Goal: Complete application form

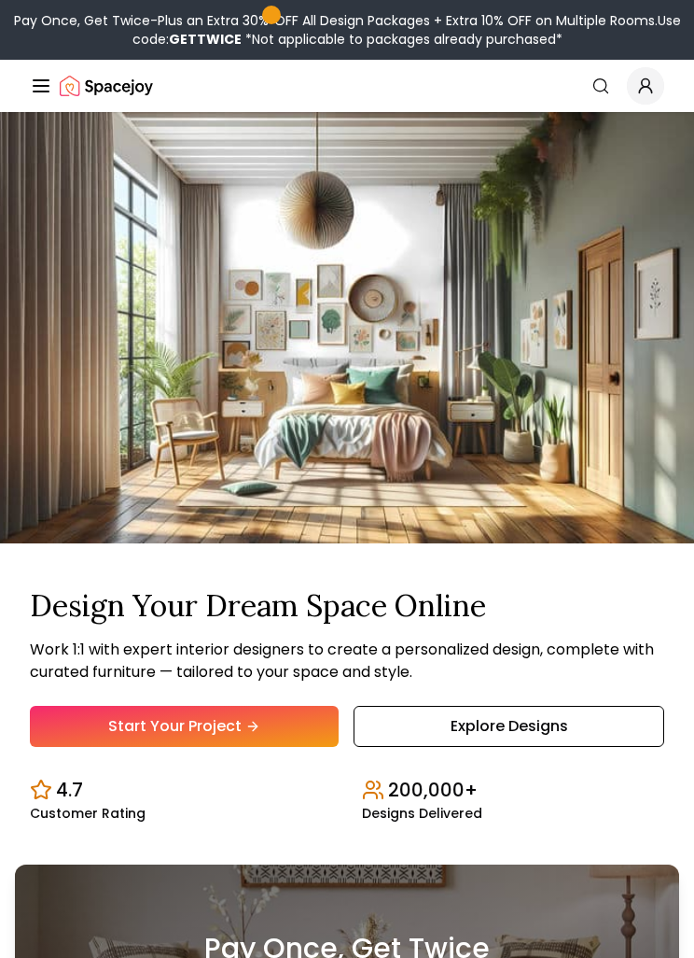
click at [109, 747] on link "Start Your Project" at bounding box center [184, 726] width 309 height 41
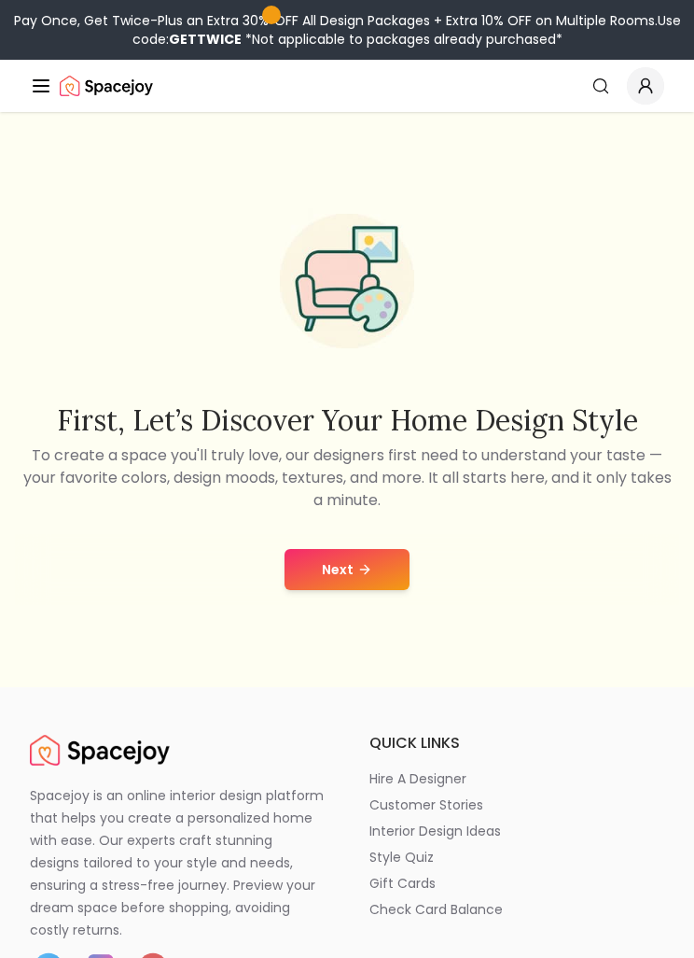
click at [307, 605] on div "Next" at bounding box center [347, 569] width 664 height 71
click at [303, 590] on button "Next" at bounding box center [347, 569] width 125 height 41
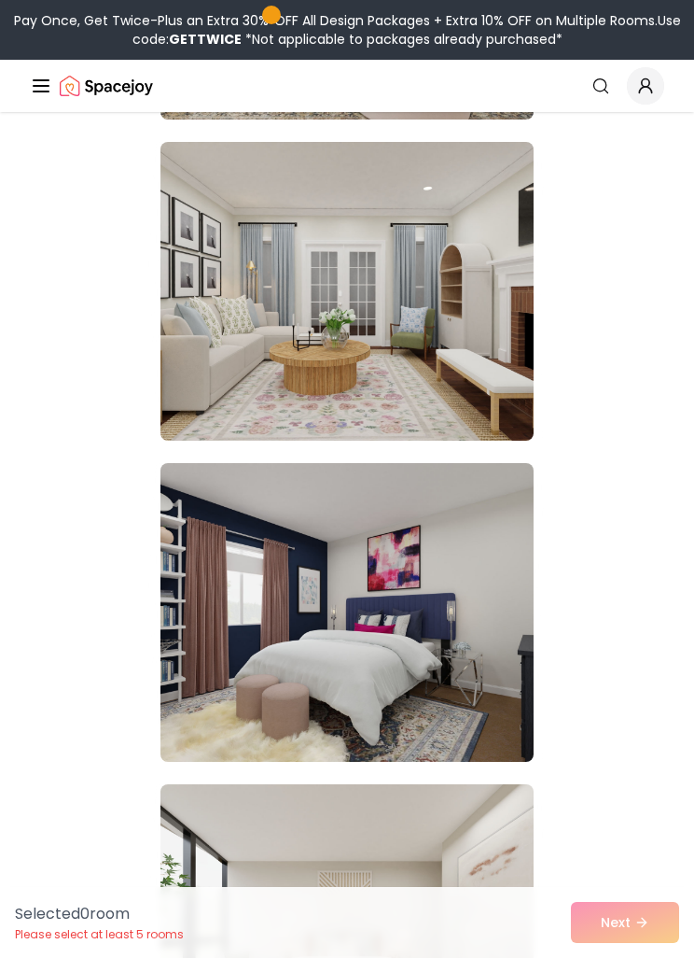
scroll to position [3739, 0]
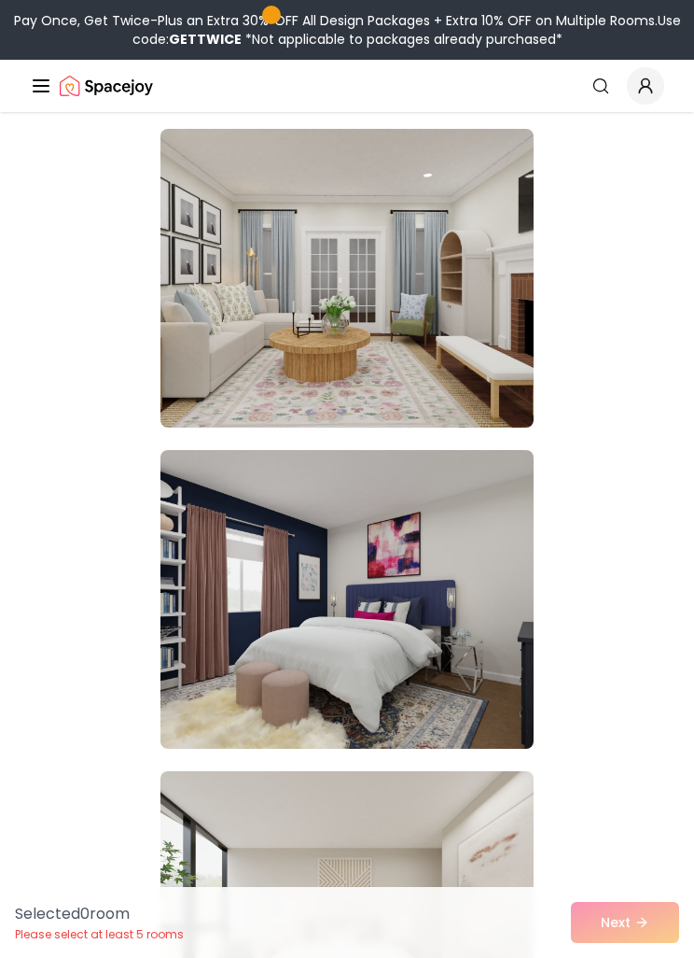
click at [239, 279] on img at bounding box center [347, 278] width 373 height 299
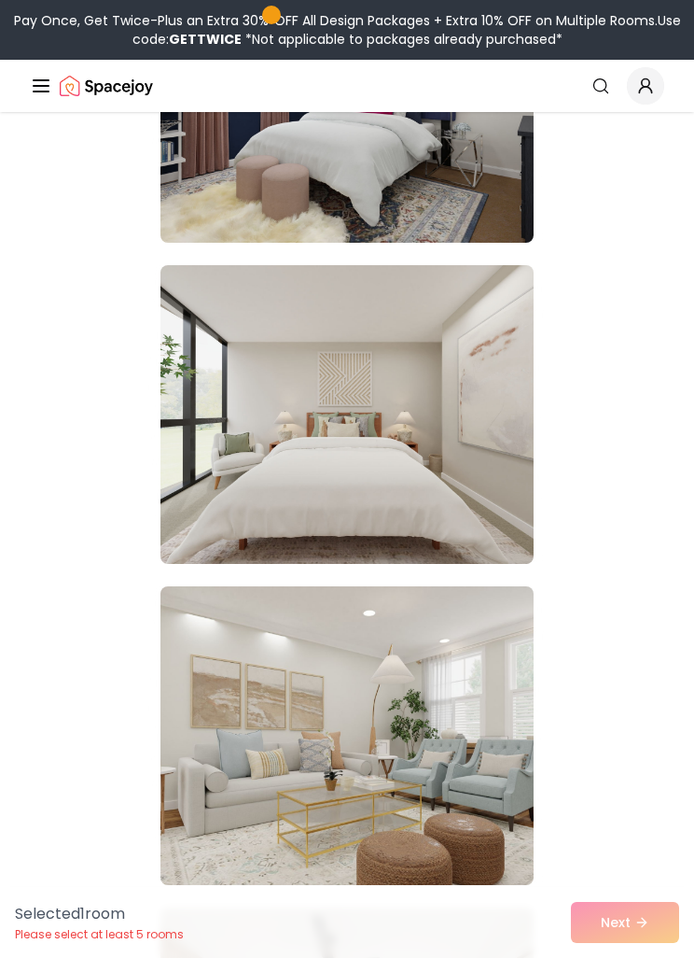
click at [258, 387] on img at bounding box center [347, 414] width 373 height 299
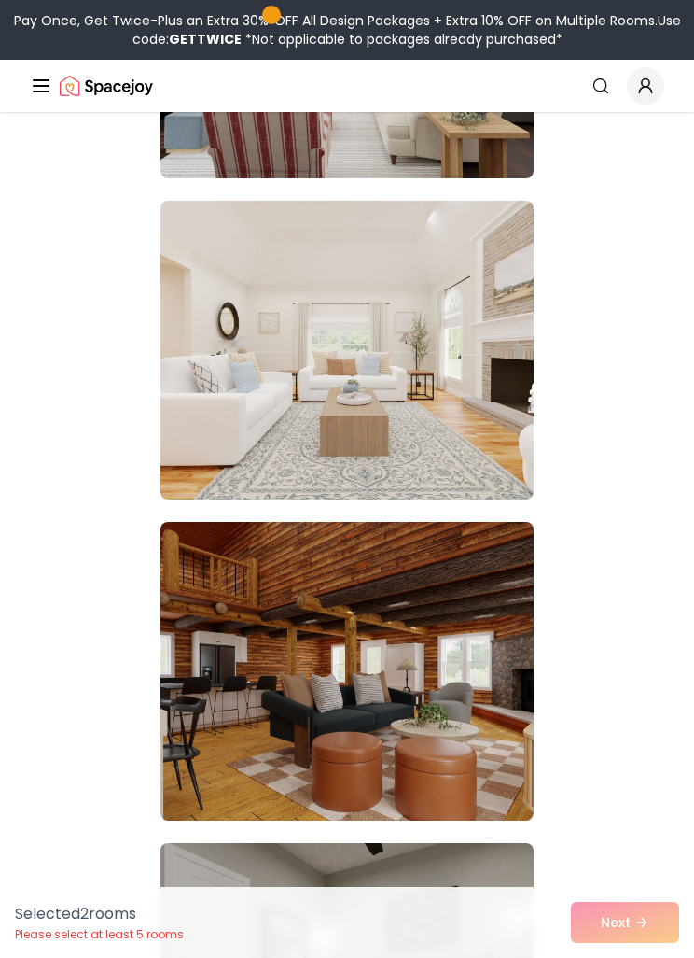
scroll to position [10414, 0]
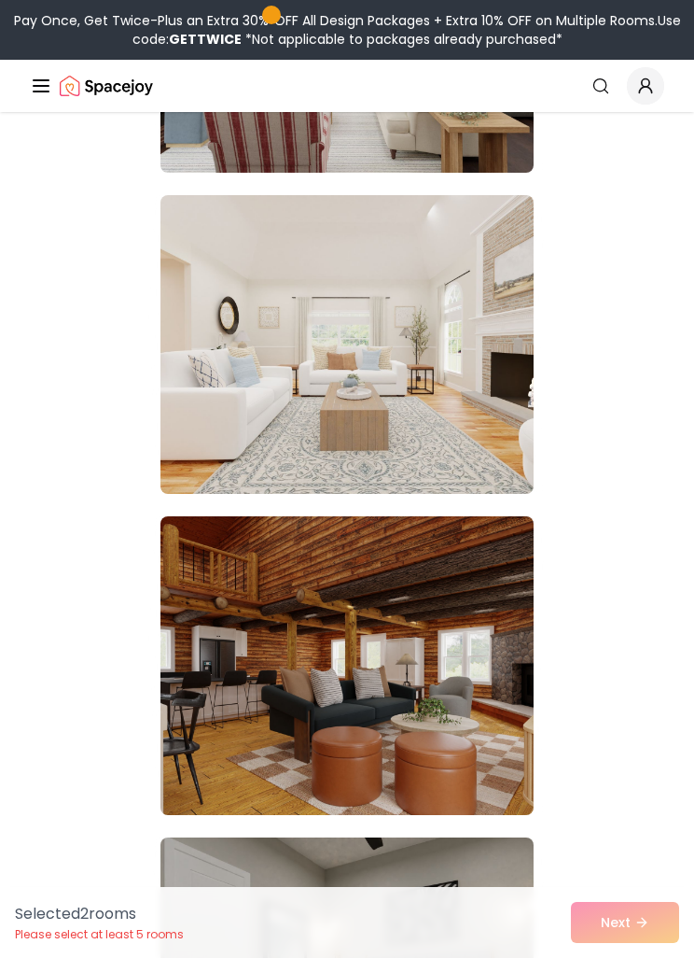
click at [215, 311] on img at bounding box center [347, 344] width 373 height 299
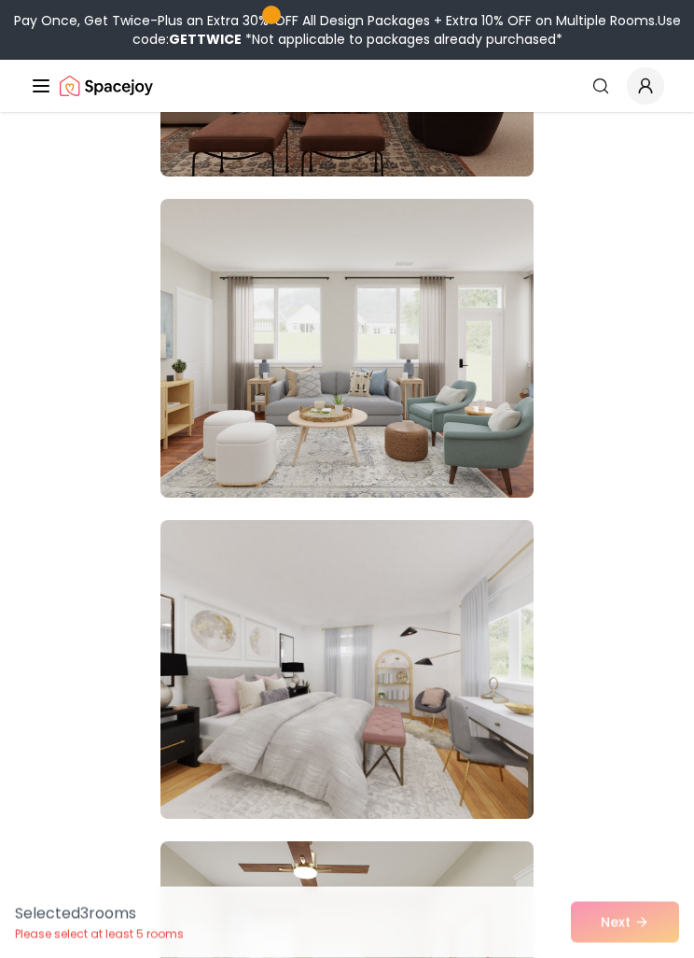
scroll to position [16511, 0]
click at [258, 636] on img at bounding box center [347, 668] width 373 height 299
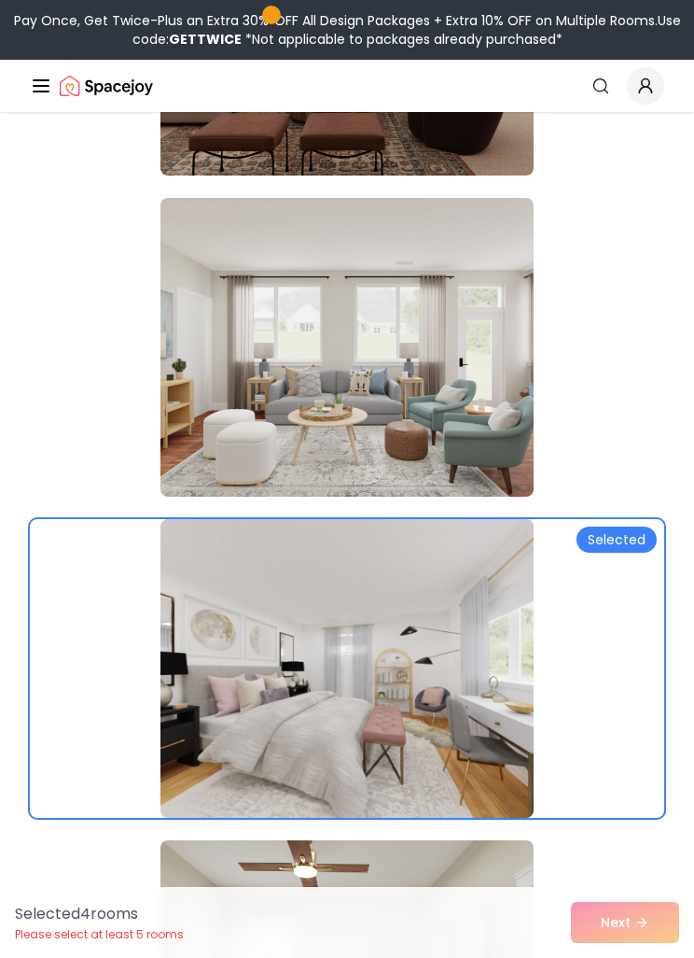
click at [647, 957] on div "Selected 4 room s Please select at least 5 rooms Next" at bounding box center [347, 922] width 694 height 71
click at [608, 957] on div "Selected 4 room s Please select at least 5 rooms Next" at bounding box center [347, 922] width 694 height 71
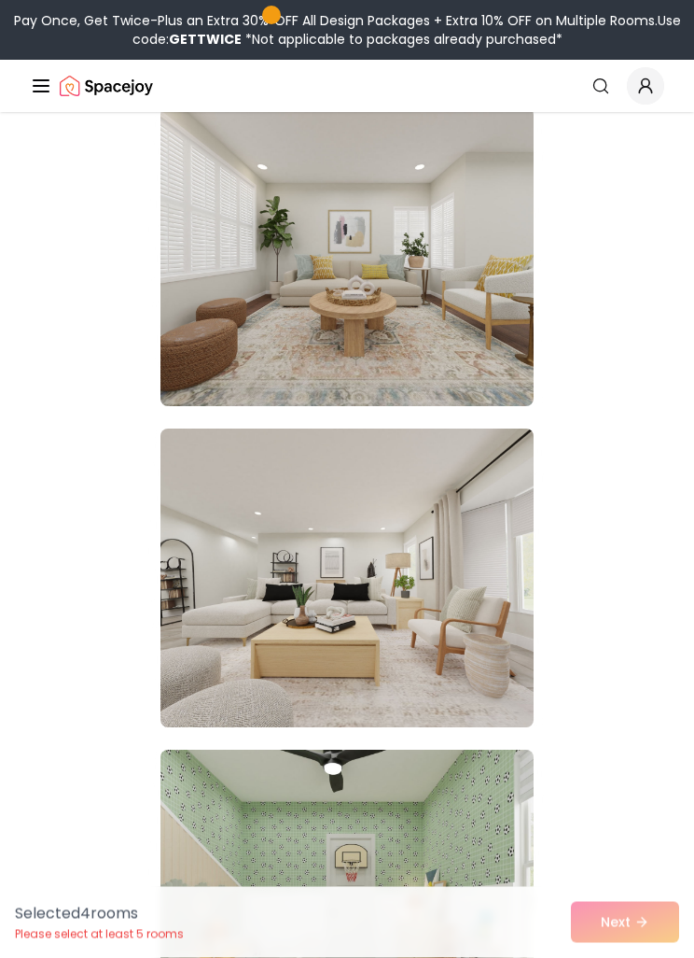
scroll to position [26554, 0]
click at [197, 593] on img at bounding box center [347, 577] width 373 height 299
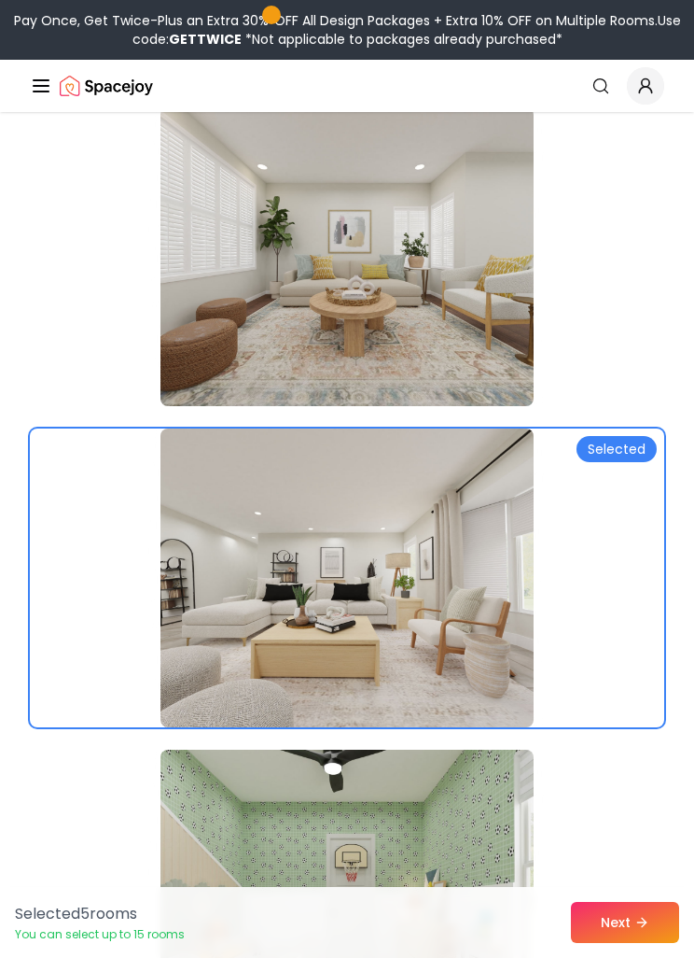
click at [622, 943] on button "Next" at bounding box center [625, 922] width 108 height 41
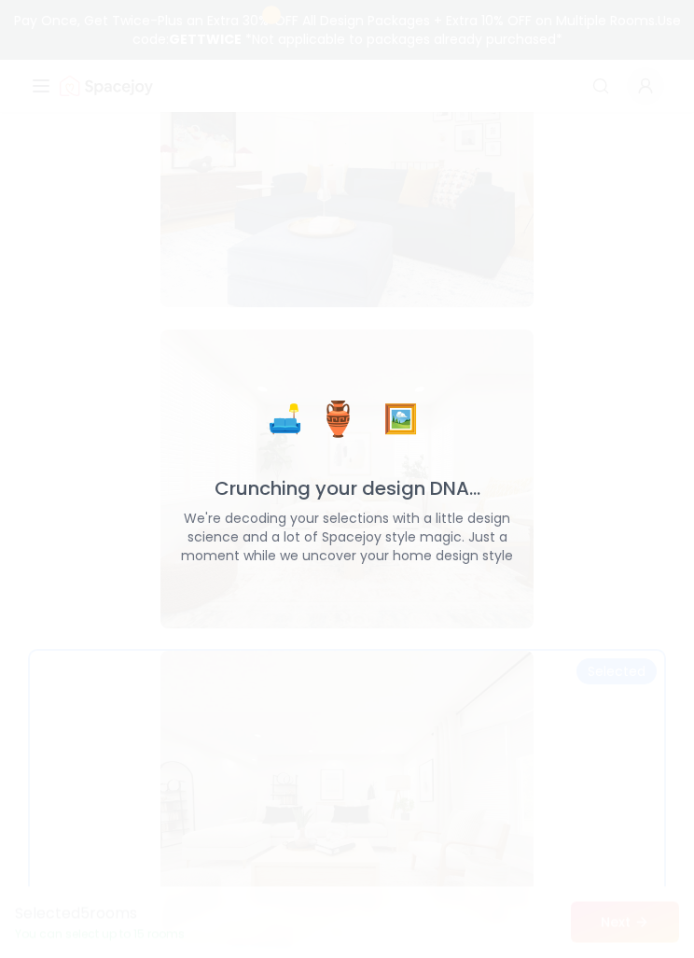
scroll to position [26427, 0]
